Goal: Communication & Community: Ask a question

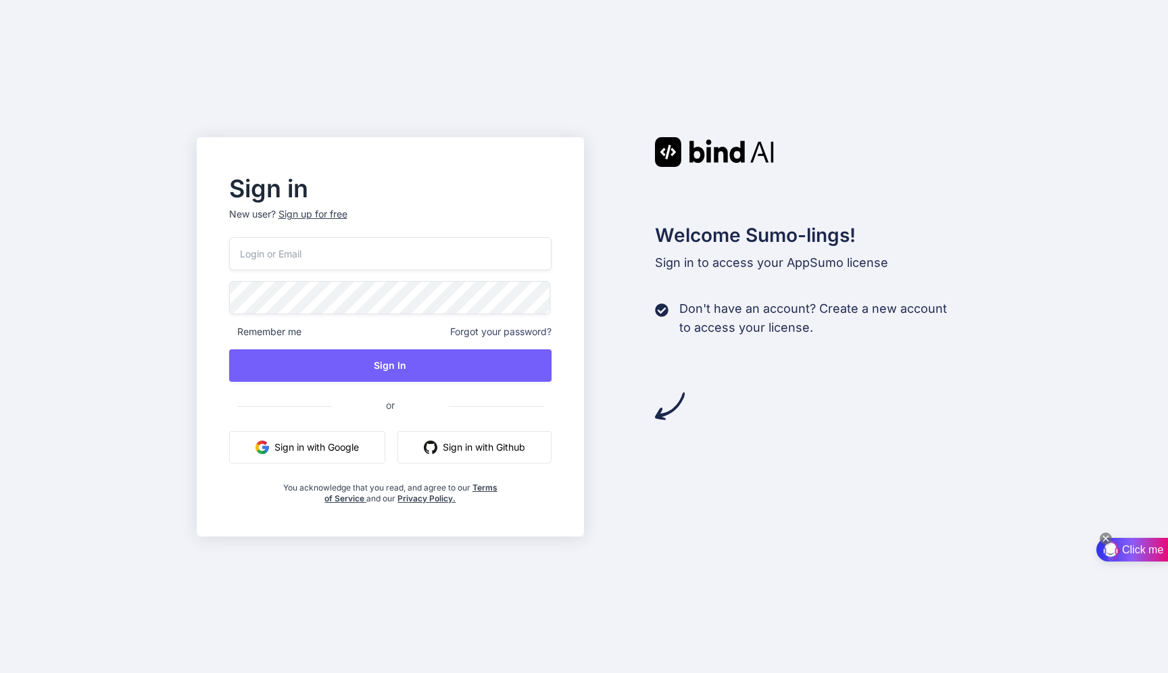
click at [1142, 552] on span "Click me" at bounding box center [1142, 550] width 41 height 16
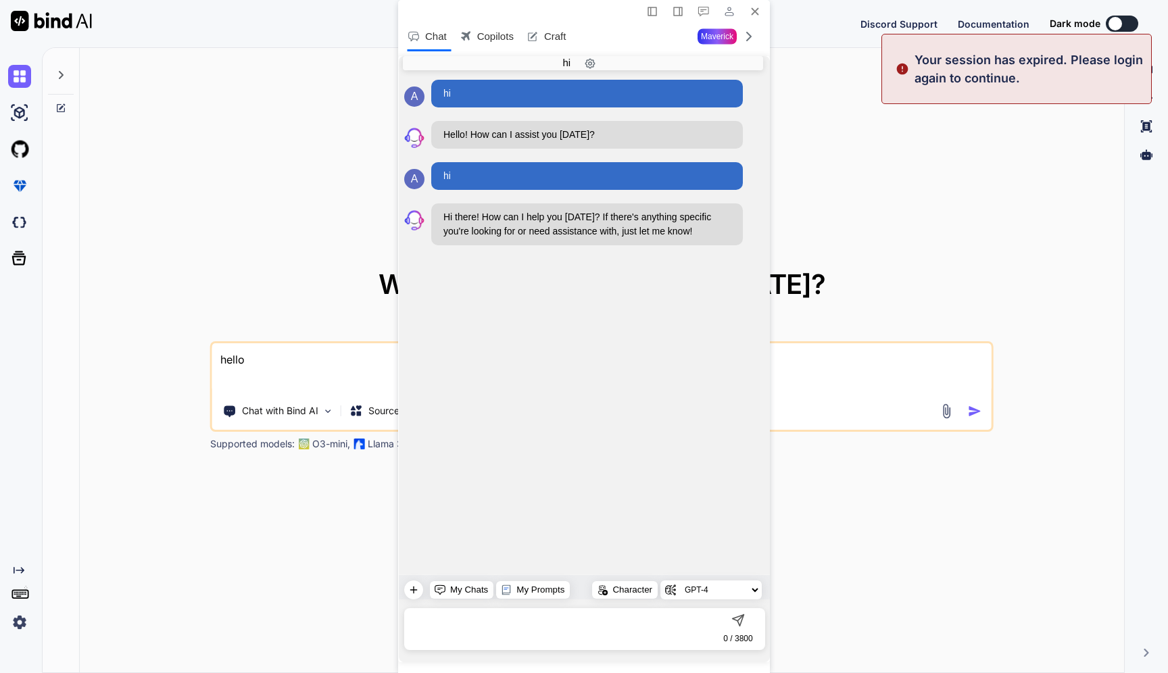
type textarea "x"
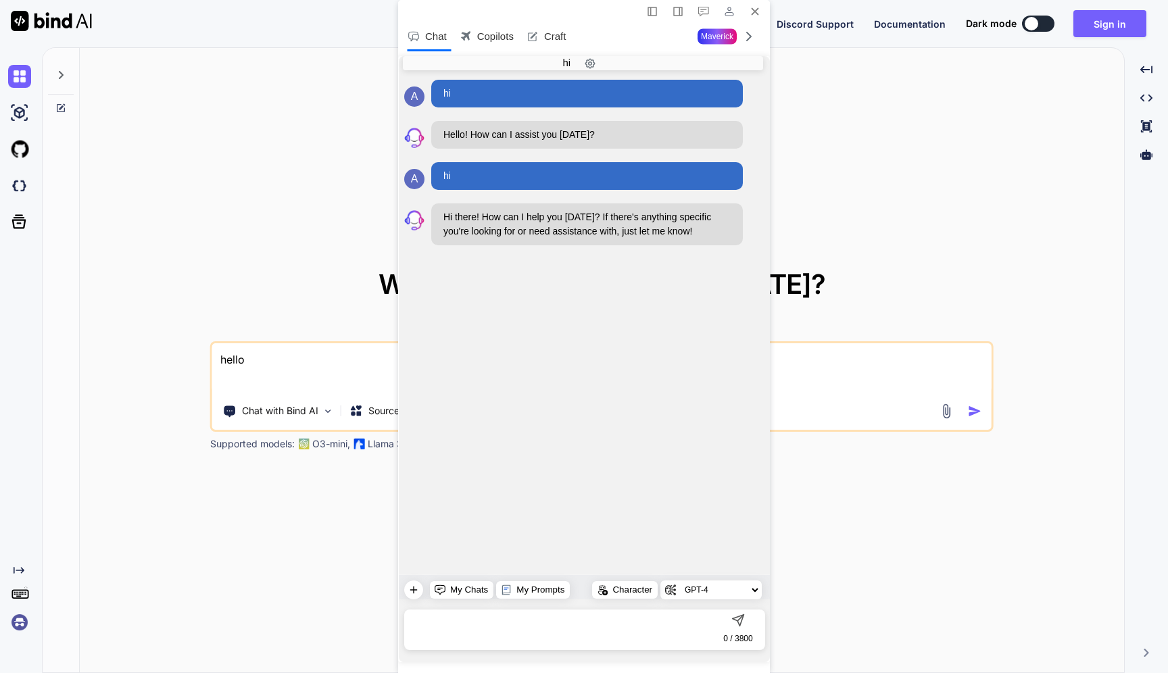
click at [522, 625] on textarea at bounding box center [558, 625] width 308 height 23
type textarea "hi"
